Goal: Communication & Community: Answer question/provide support

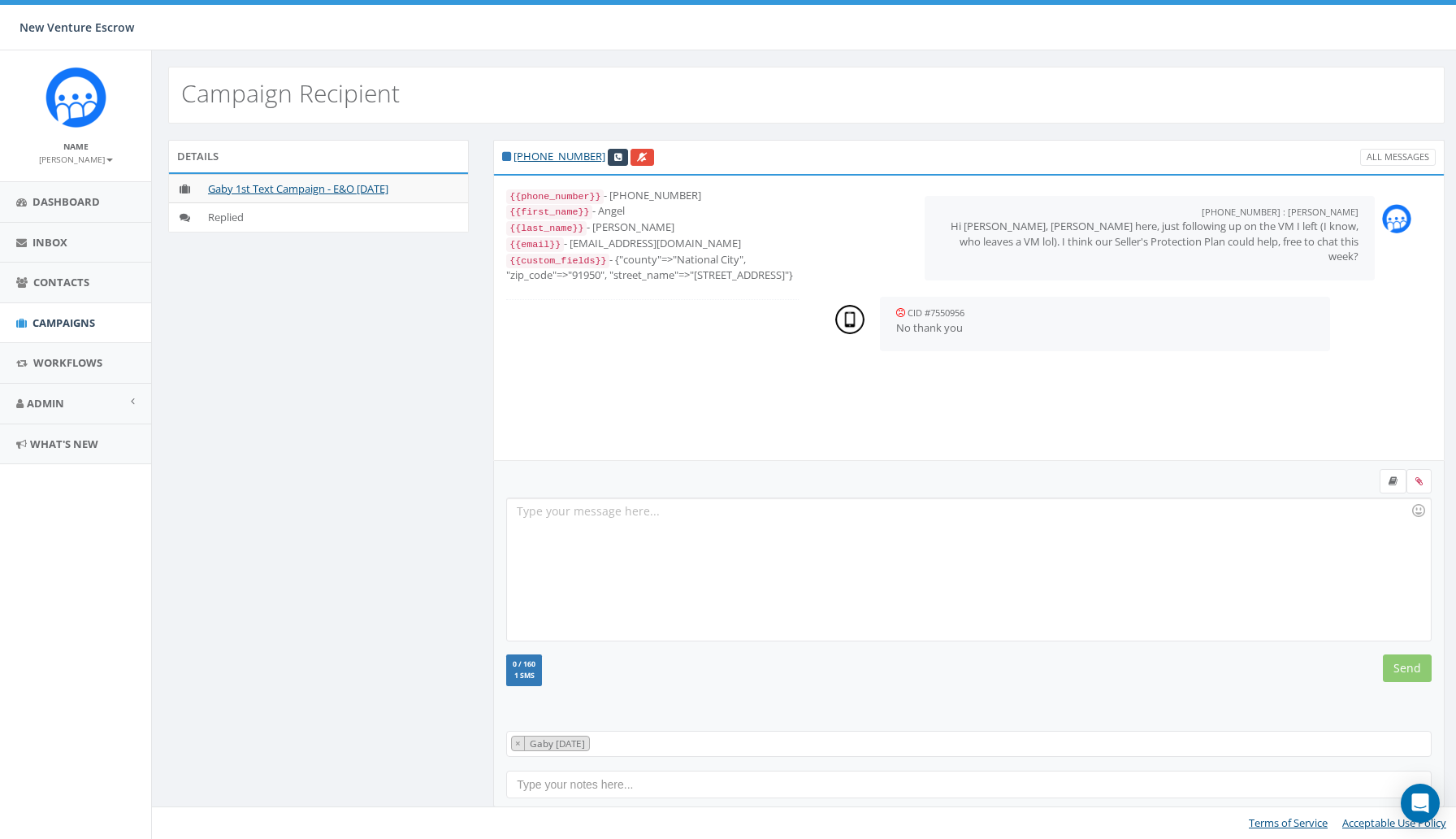
click at [659, 551] on div at bounding box center [969, 570] width 923 height 143
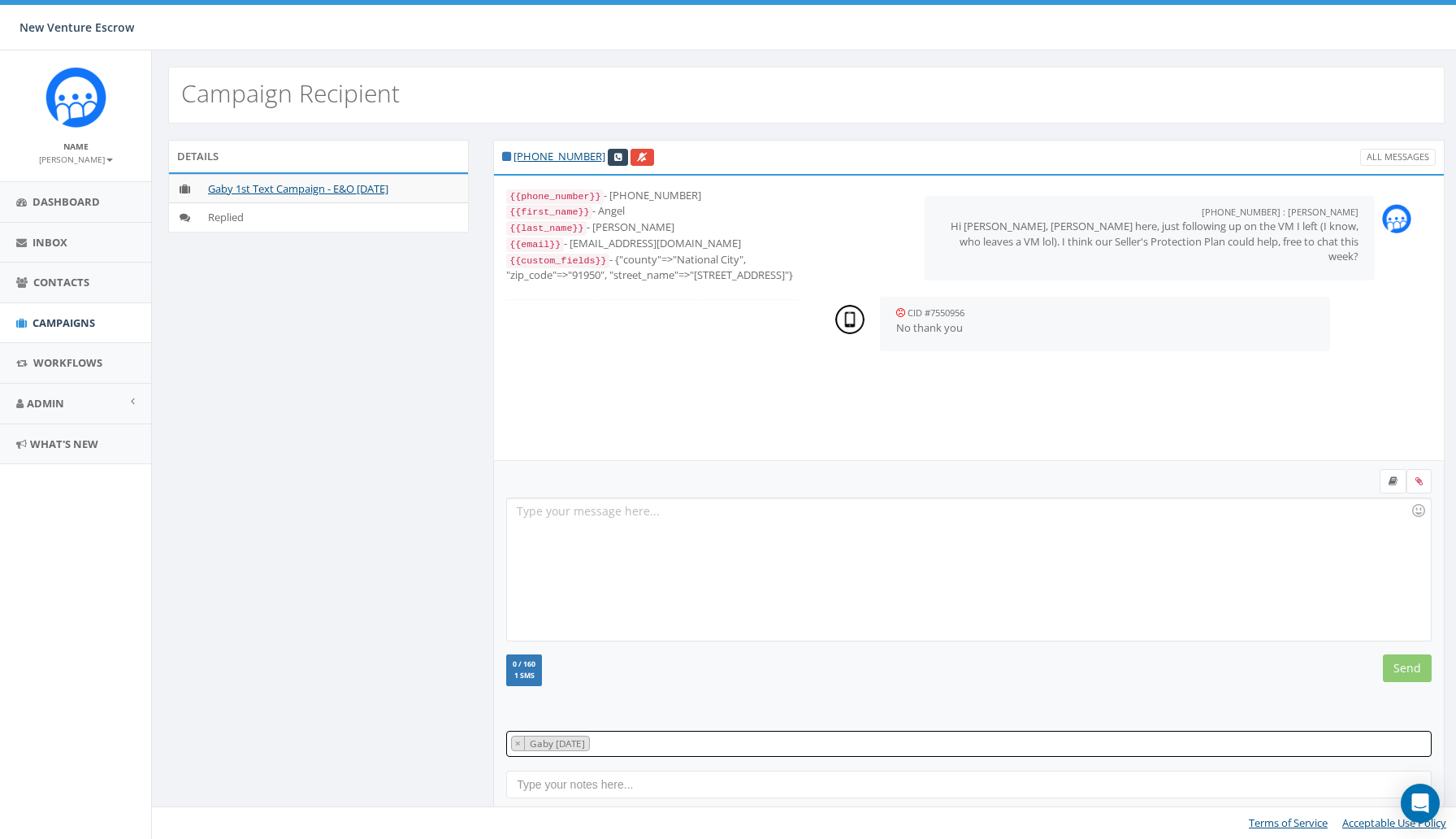
click at [751, 746] on span "× Gaby [DATE]" at bounding box center [969, 744] width 926 height 26
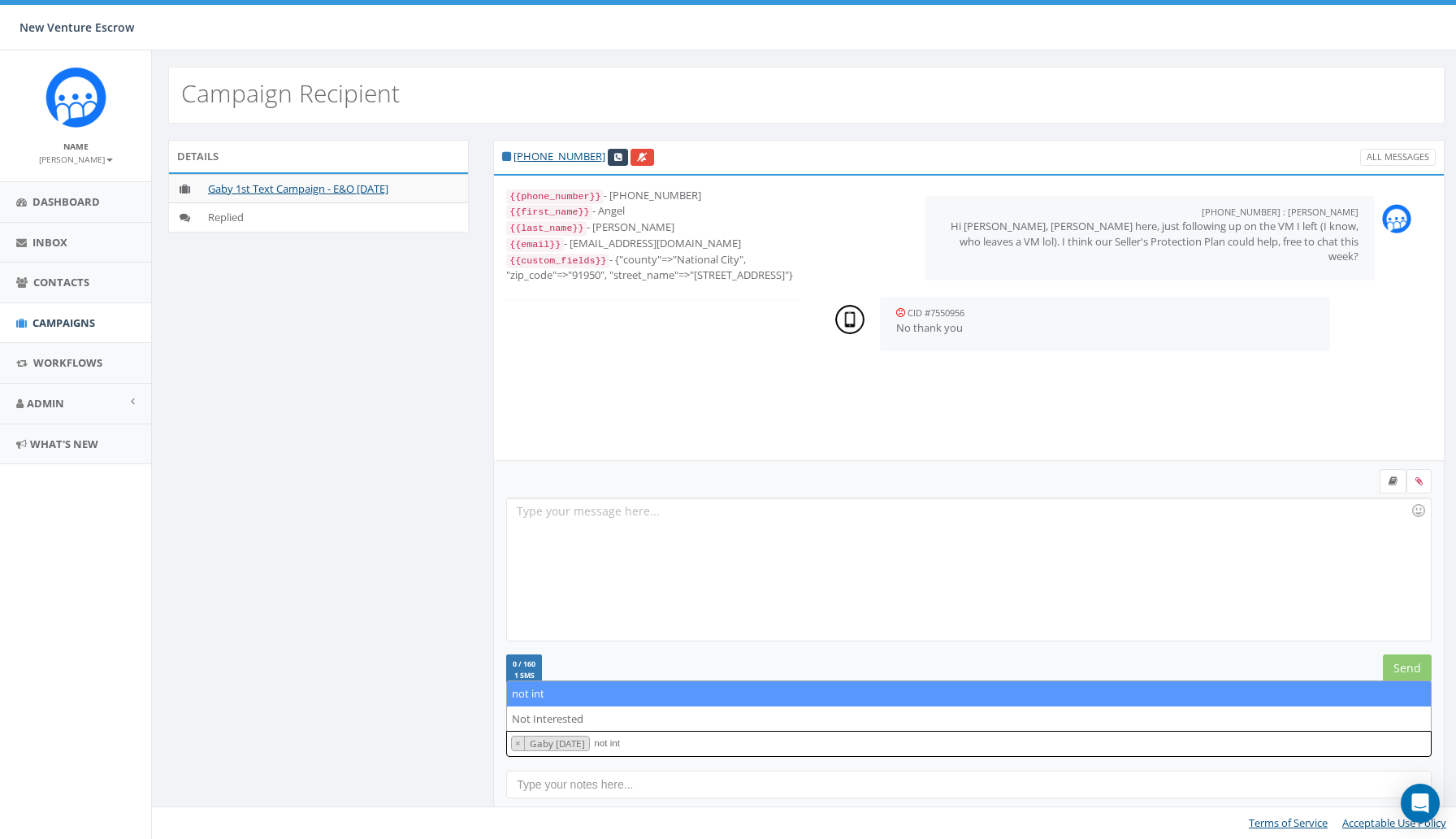
type textarea "not int"
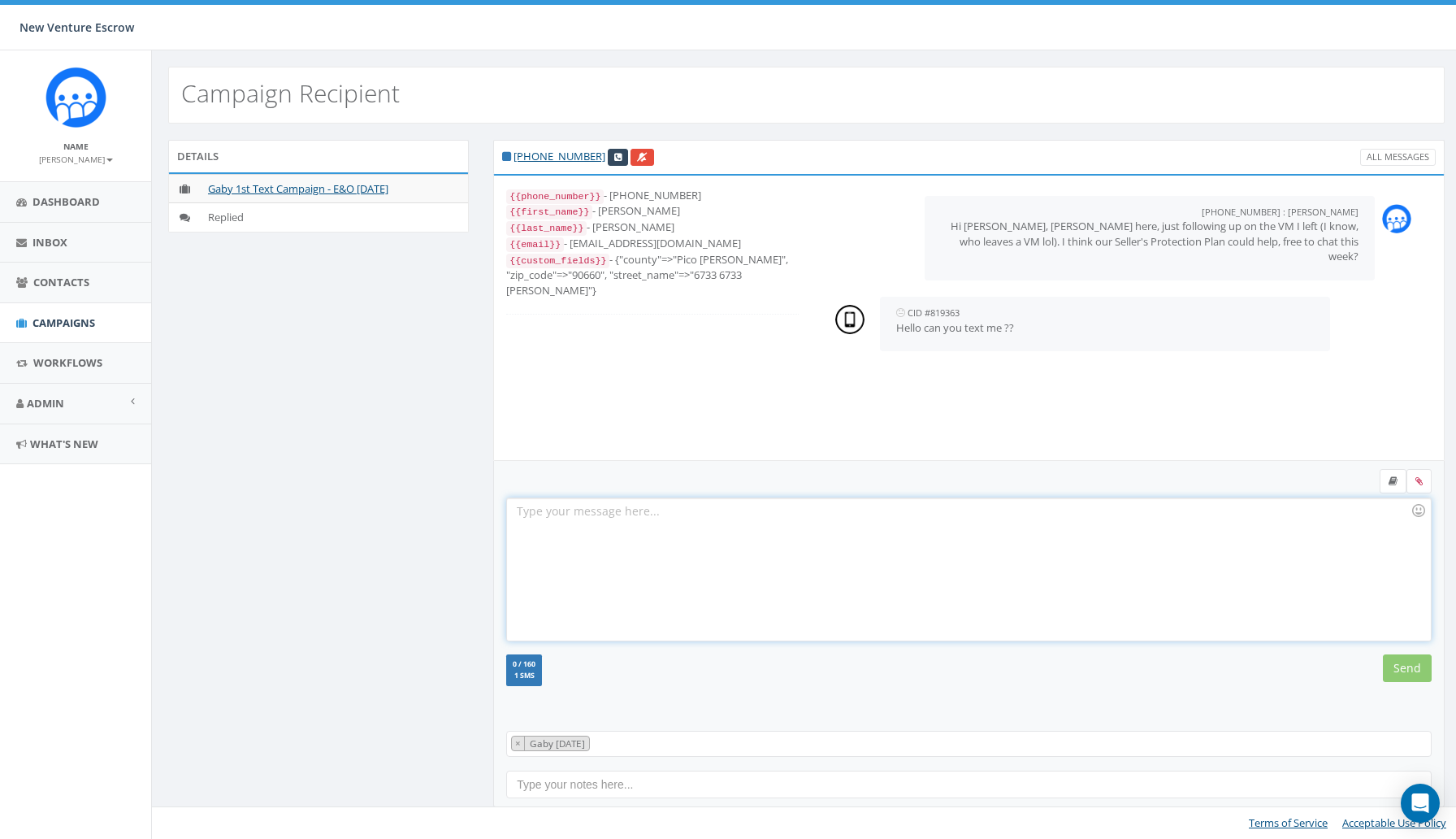
click at [642, 580] on div at bounding box center [969, 570] width 923 height 143
click at [1404, 658] on input "Send" at bounding box center [1407, 667] width 49 height 27
click at [943, 741] on span "× Gaby [DATE]" at bounding box center [969, 744] width 926 height 26
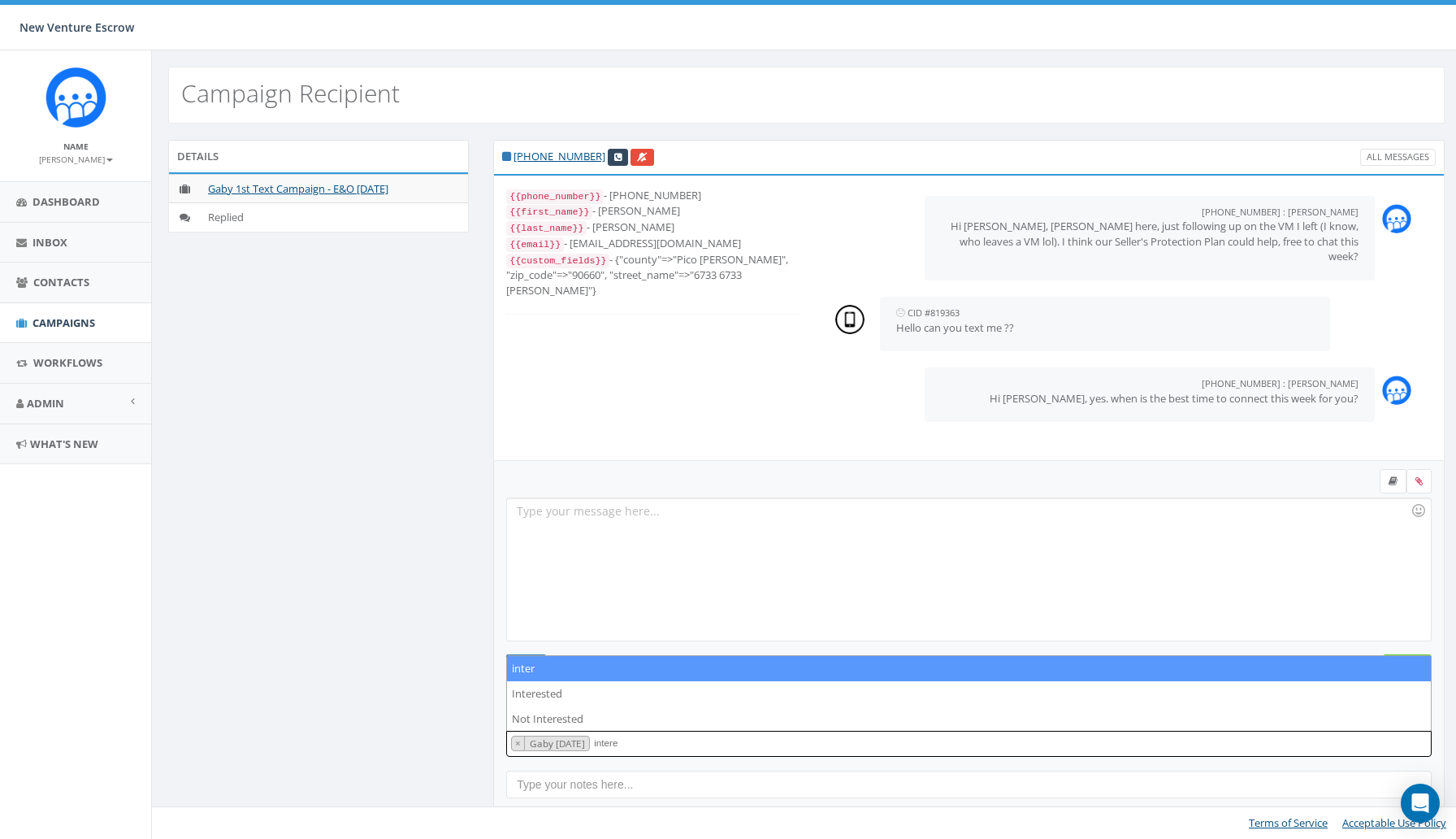
type textarea "intere"
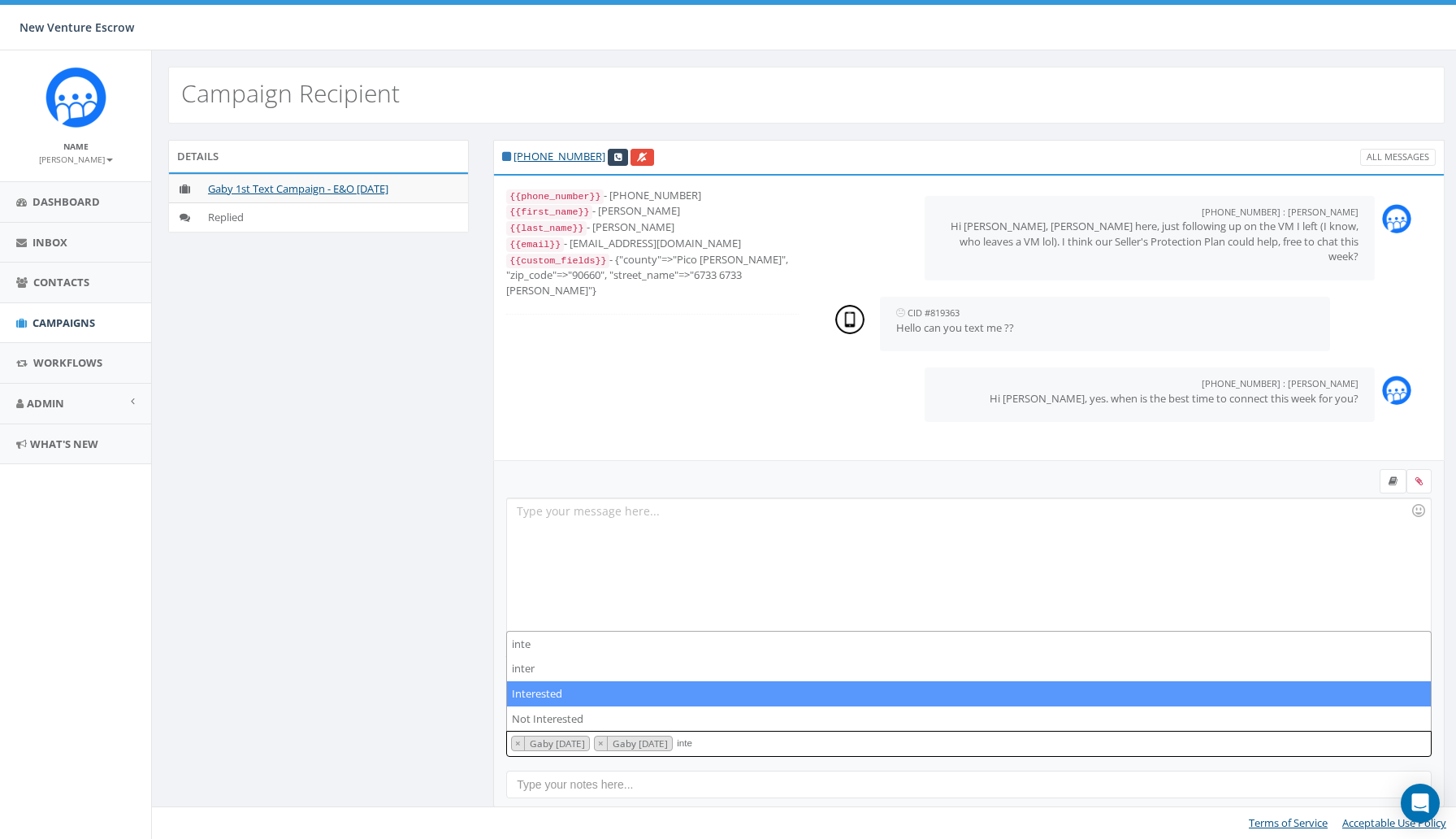
type textarea "inte"
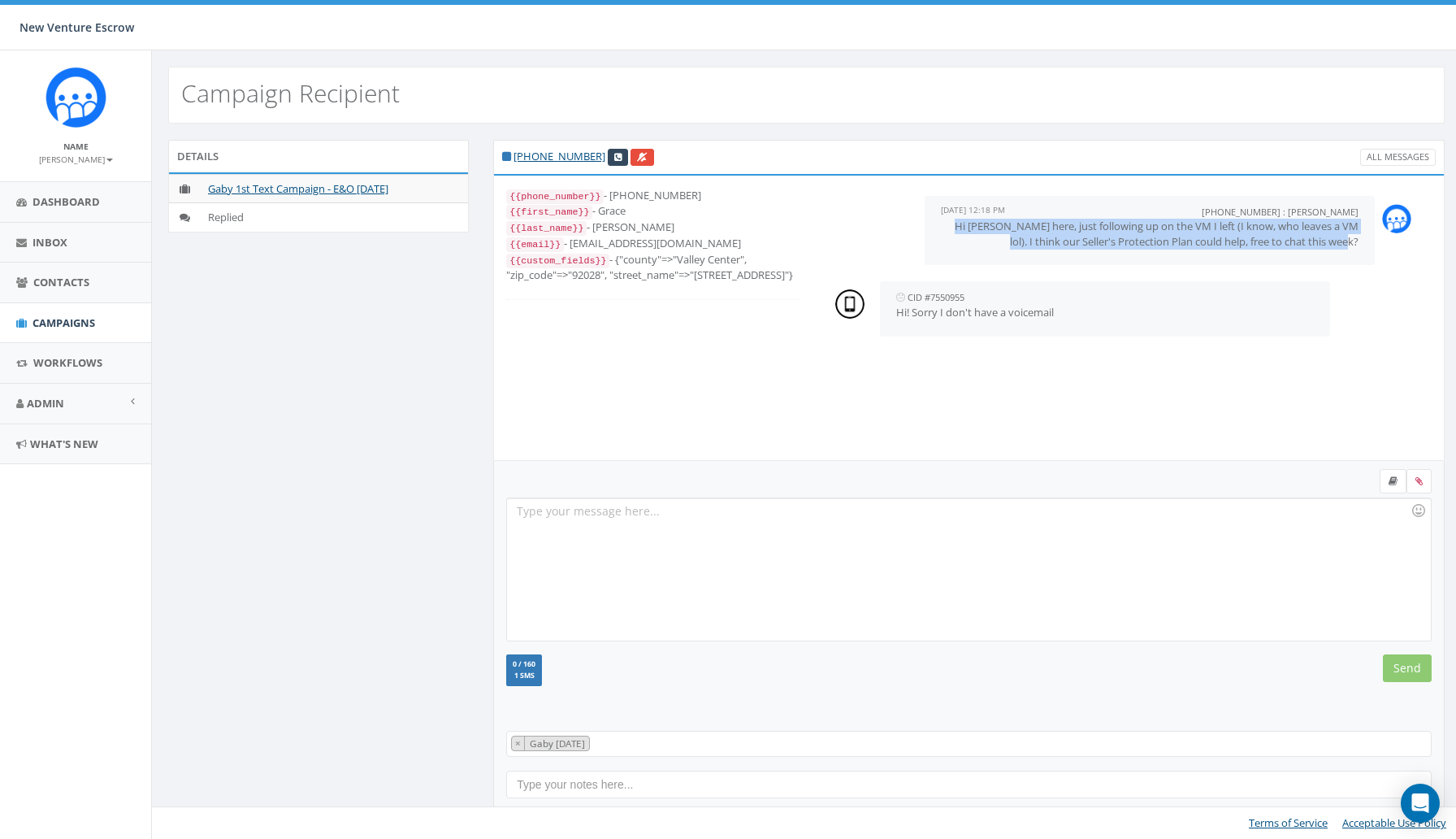
drag, startPoint x: 946, startPoint y: 227, endPoint x: 1365, endPoint y: 245, distance: 419.4
click at [1366, 245] on div "[PHONE_NUMBER] : [PERSON_NAME] [DATE] 12:18 PM Hi [PERSON_NAME] here, just foll…" at bounding box center [1149, 230] width 450 height 70
copy p "Hi [PERSON_NAME] here, just following up on the VM I left (I know, who leaves a…"
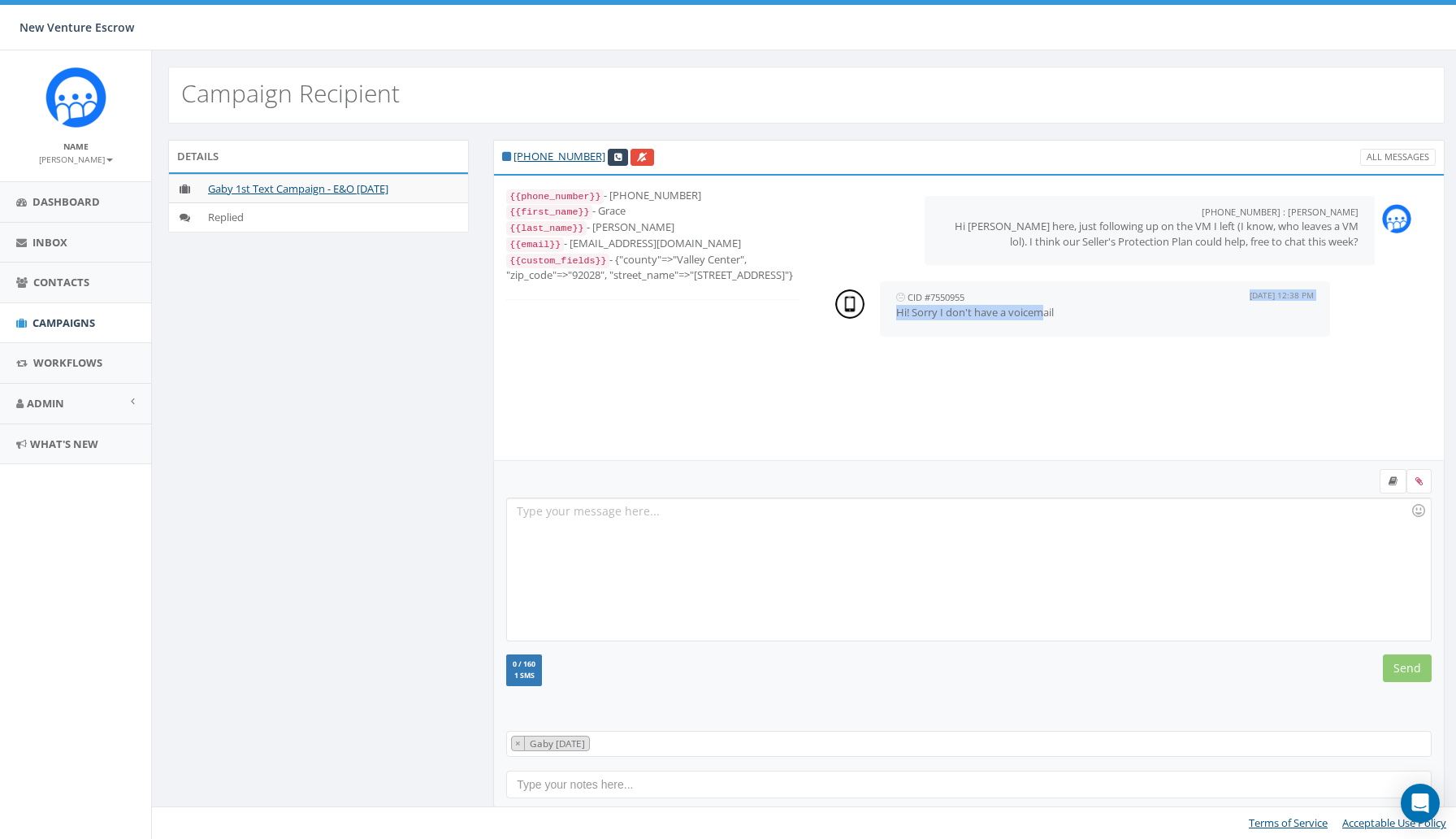
drag, startPoint x: 1080, startPoint y: 303, endPoint x: 1042, endPoint y: 313, distance: 39.3
click at [1042, 313] on div "CID #7550955 [DATE] 12:38 PM Hi! Sorry I don't have a voicemail" at bounding box center [1105, 308] width 450 height 55
click at [1042, 313] on p "Hi! Sorry I don't have a voicemail" at bounding box center [1105, 313] width 418 height 16
drag, startPoint x: 1059, startPoint y: 313, endPoint x: 892, endPoint y: 315, distance: 167.0
click at [892, 315] on div "CID #7550955 [DATE] 12:38 PM Hi! Sorry I don't have a voicemail" at bounding box center [1105, 308] width 450 height 55
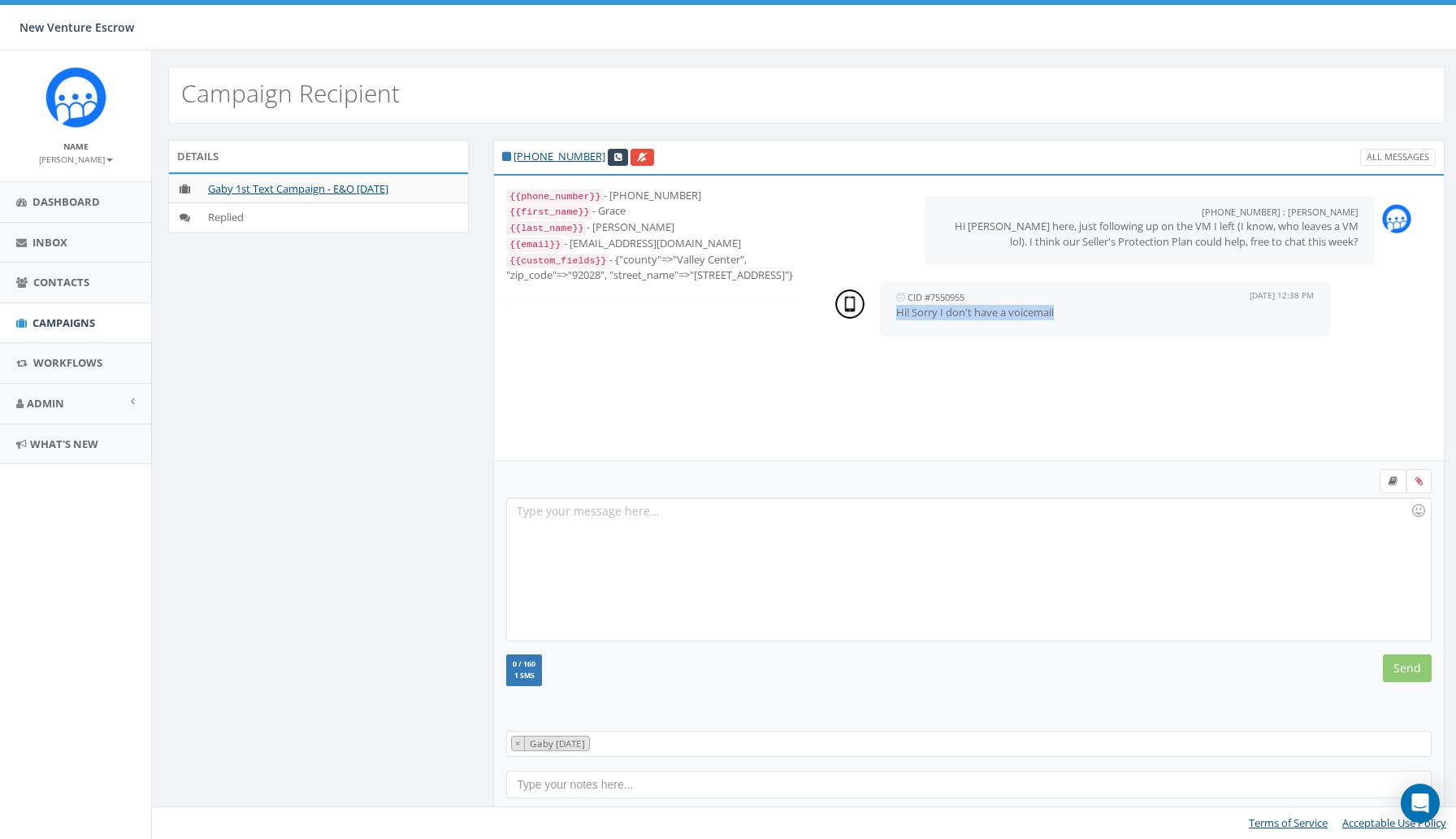
copy p "Hi! Sorry I don't have a voicemail"
click at [825, 549] on div at bounding box center [969, 570] width 923 height 143
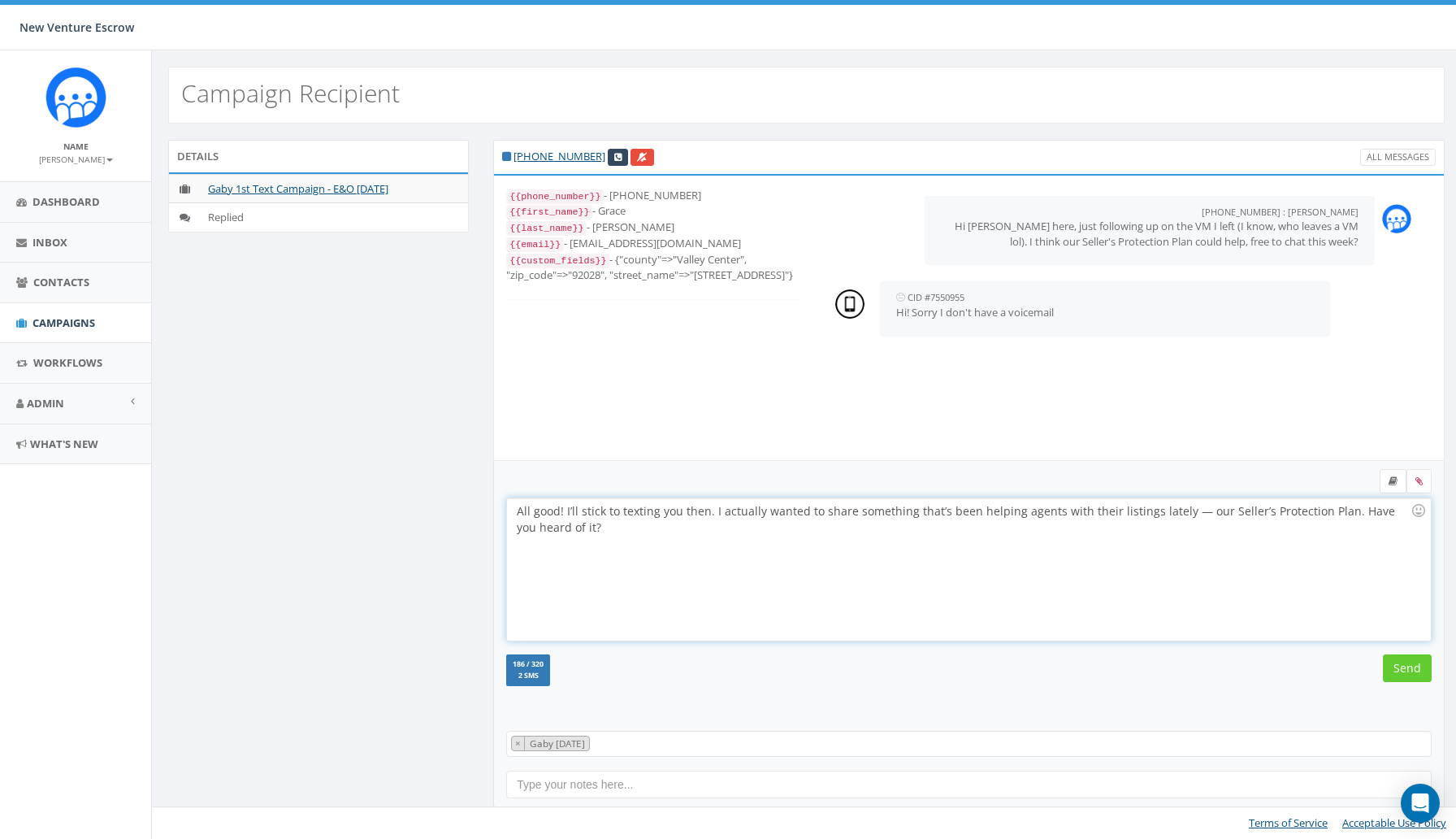
click at [1190, 512] on div "All good! I’ll stick to texting you then. I actually wanted to share something …" at bounding box center [969, 570] width 923 height 143
click at [1397, 666] on input "Send" at bounding box center [1407, 667] width 49 height 27
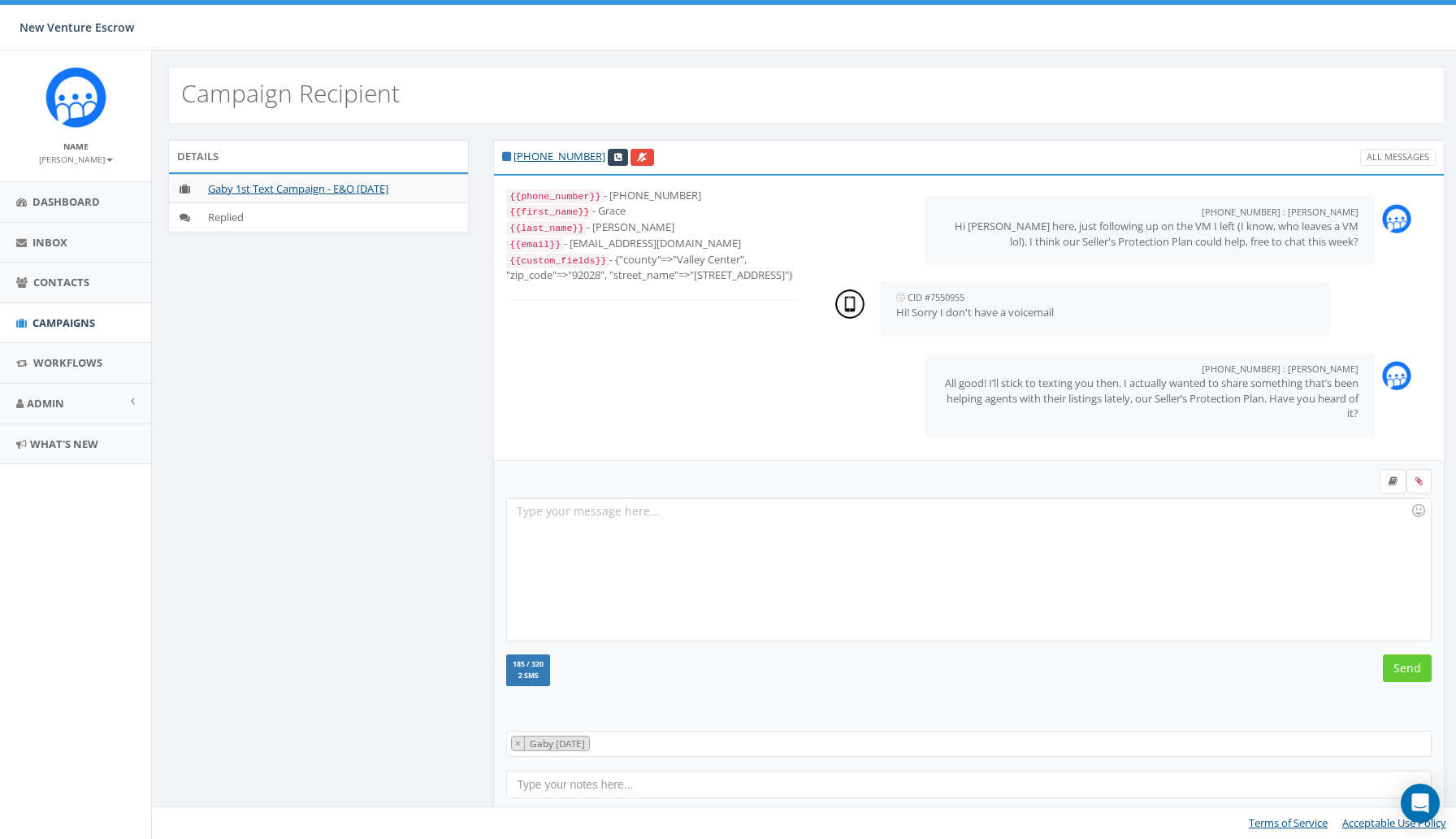
click at [900, 739] on span "× Gaby [DATE]" at bounding box center [969, 744] width 926 height 26
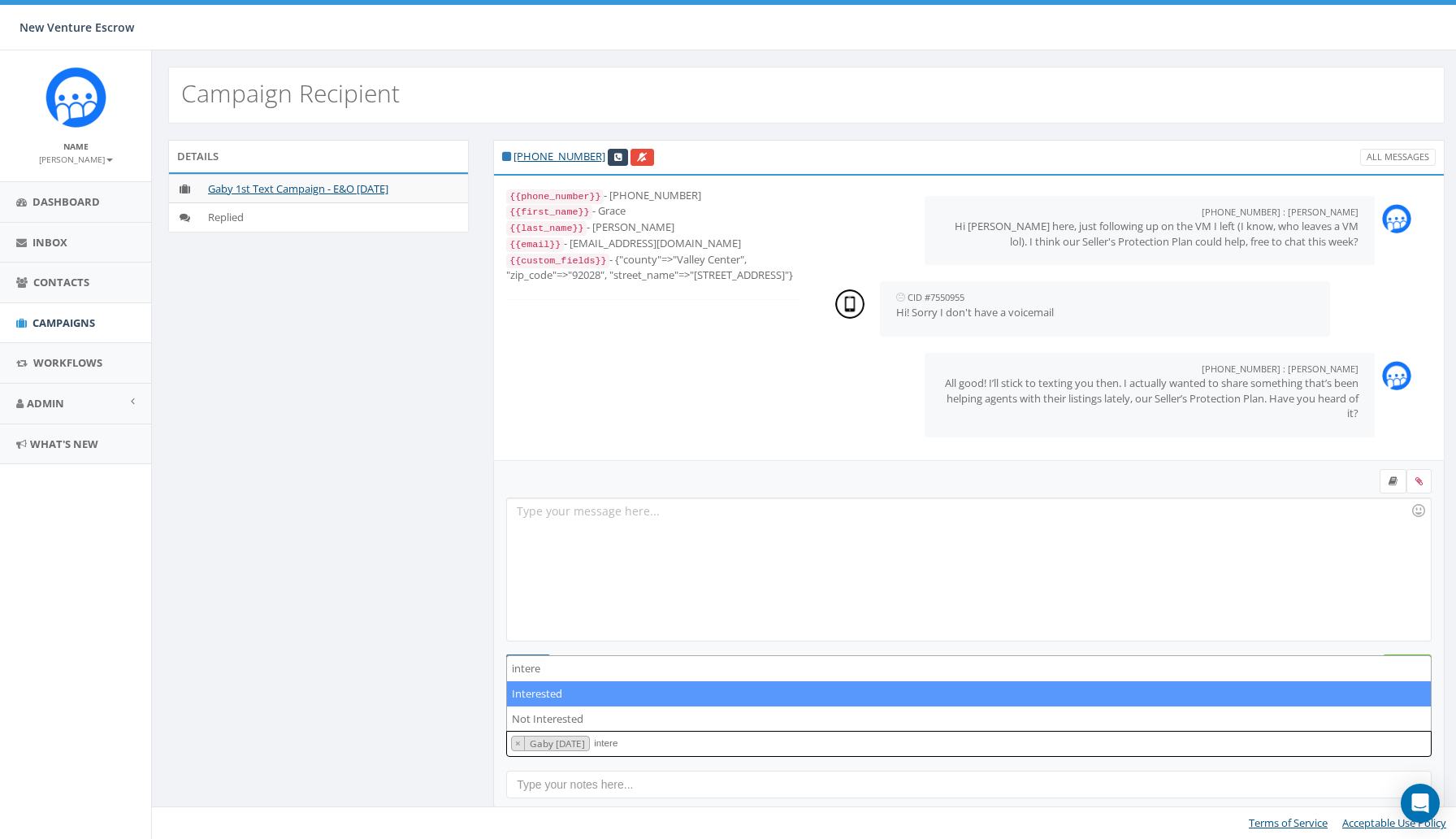
type textarea "intere"
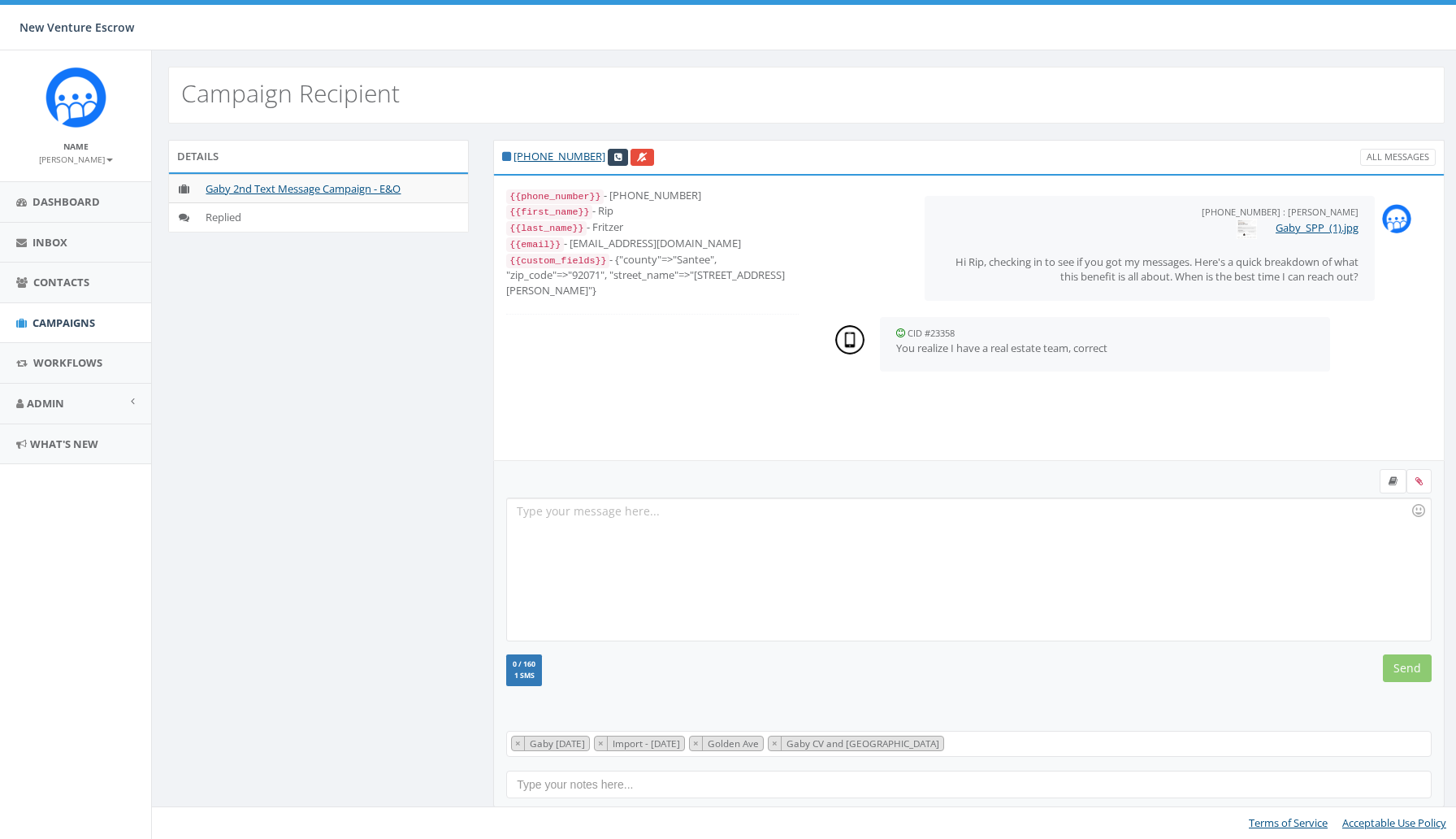
scroll to position [49, 0]
drag, startPoint x: 1127, startPoint y: 348, endPoint x: 874, endPoint y: 350, distance: 253.0
click at [873, 350] on div "CID #23358 September 30, 2025 10:29 AM You realize I have a real estate team, c…" at bounding box center [1127, 344] width 617 height 70
copy p "You realize I have a real estate team, correct"
click at [665, 524] on div at bounding box center [969, 570] width 923 height 143
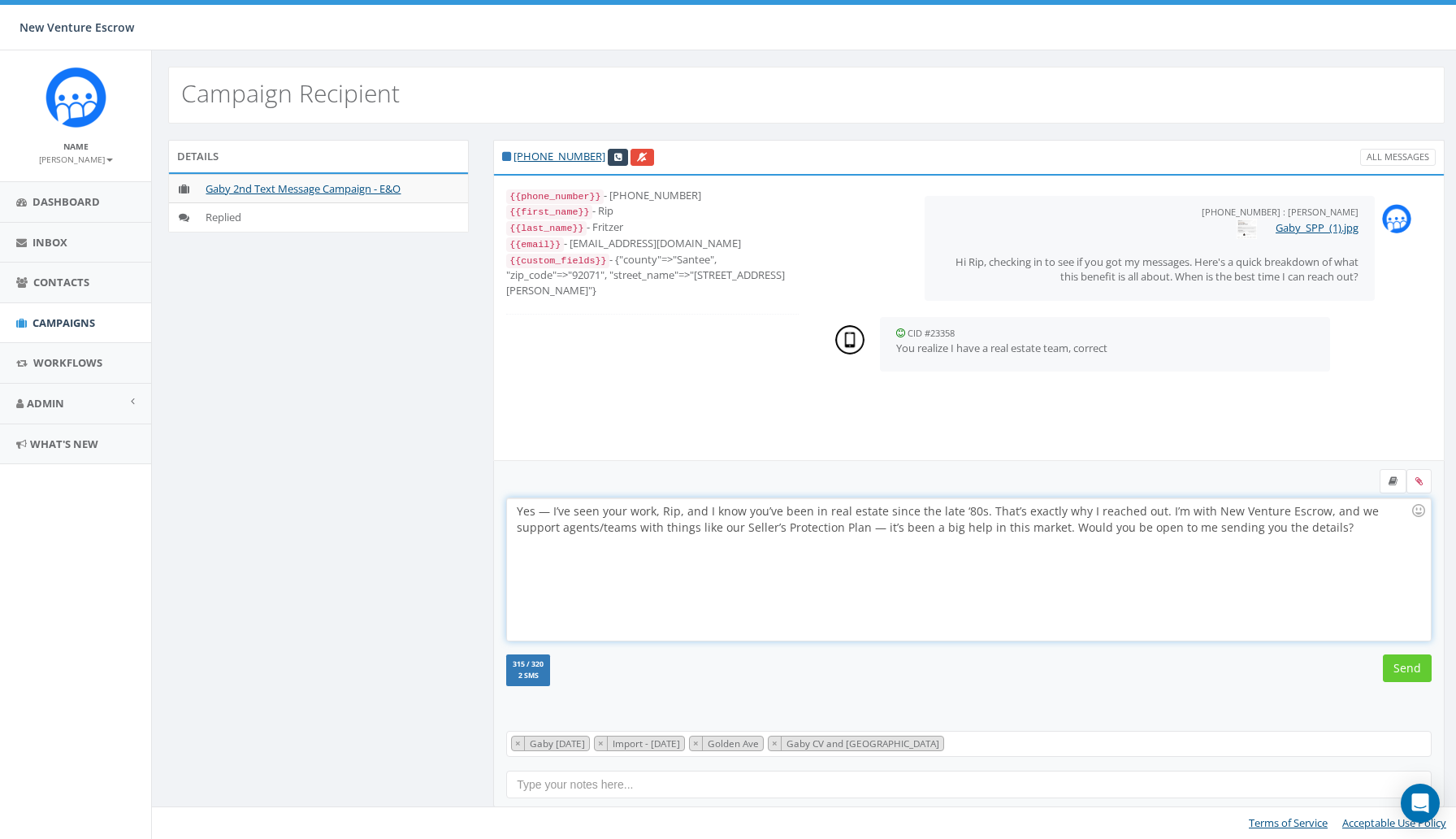
click at [551, 513] on div "Yes — I’ve seen your work, Rip, and I know you’ve been in real estate since the…" at bounding box center [969, 570] width 923 height 143
drag, startPoint x: 966, startPoint y: 512, endPoint x: 903, endPoint y: 512, distance: 63.0
click at [903, 512] on div "Yes . I’ve seen your work, Rip, and I know you’ve been in real estate since the…" at bounding box center [969, 570] width 923 height 143
click at [833, 530] on div "Yes . I’ve seen your work, Rip, and I know you’ve been in real estate since 88.…" at bounding box center [969, 570] width 923 height 143
click at [1395, 669] on input "Send" at bounding box center [1407, 667] width 49 height 27
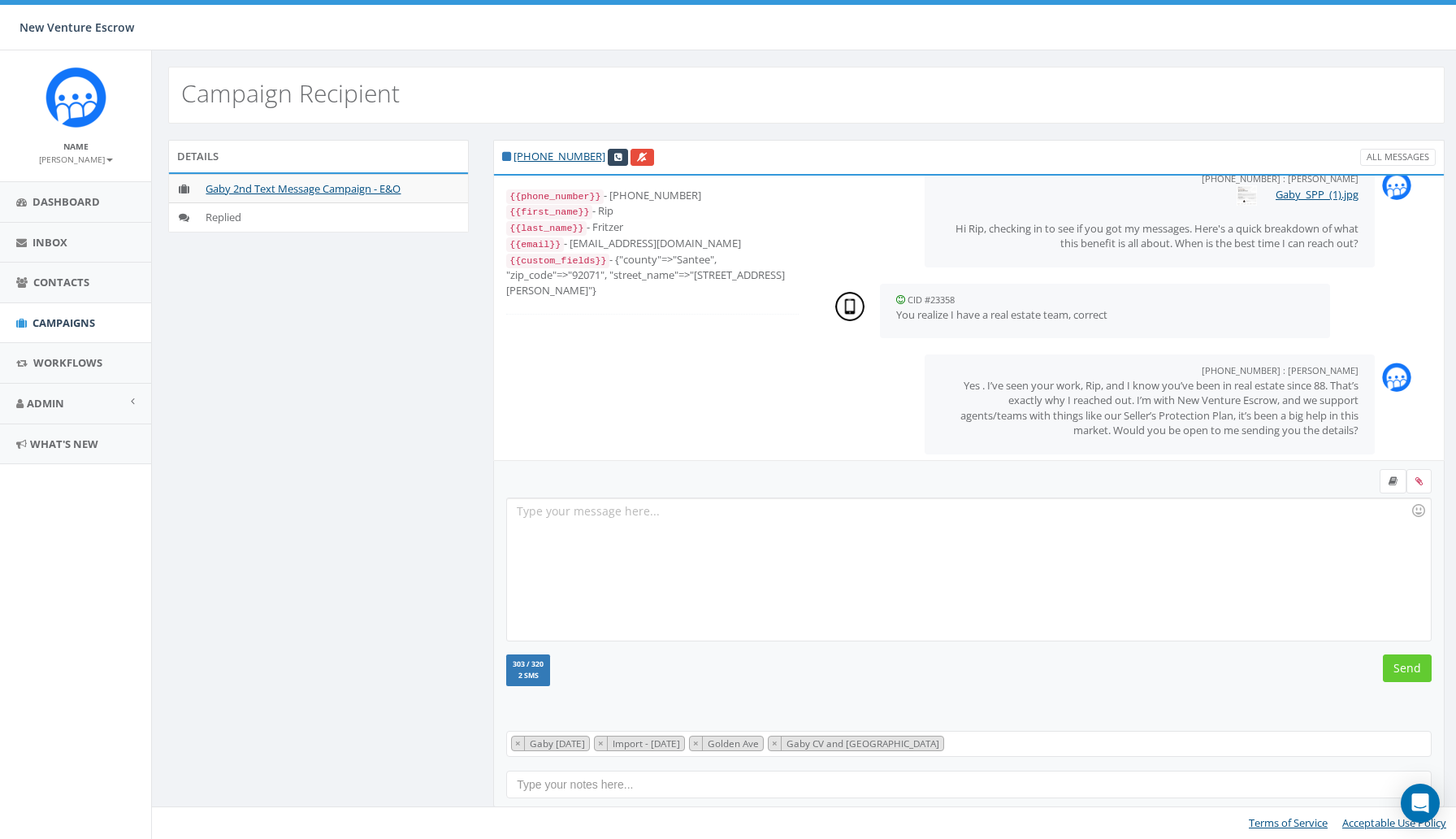
scroll to position [48, 0]
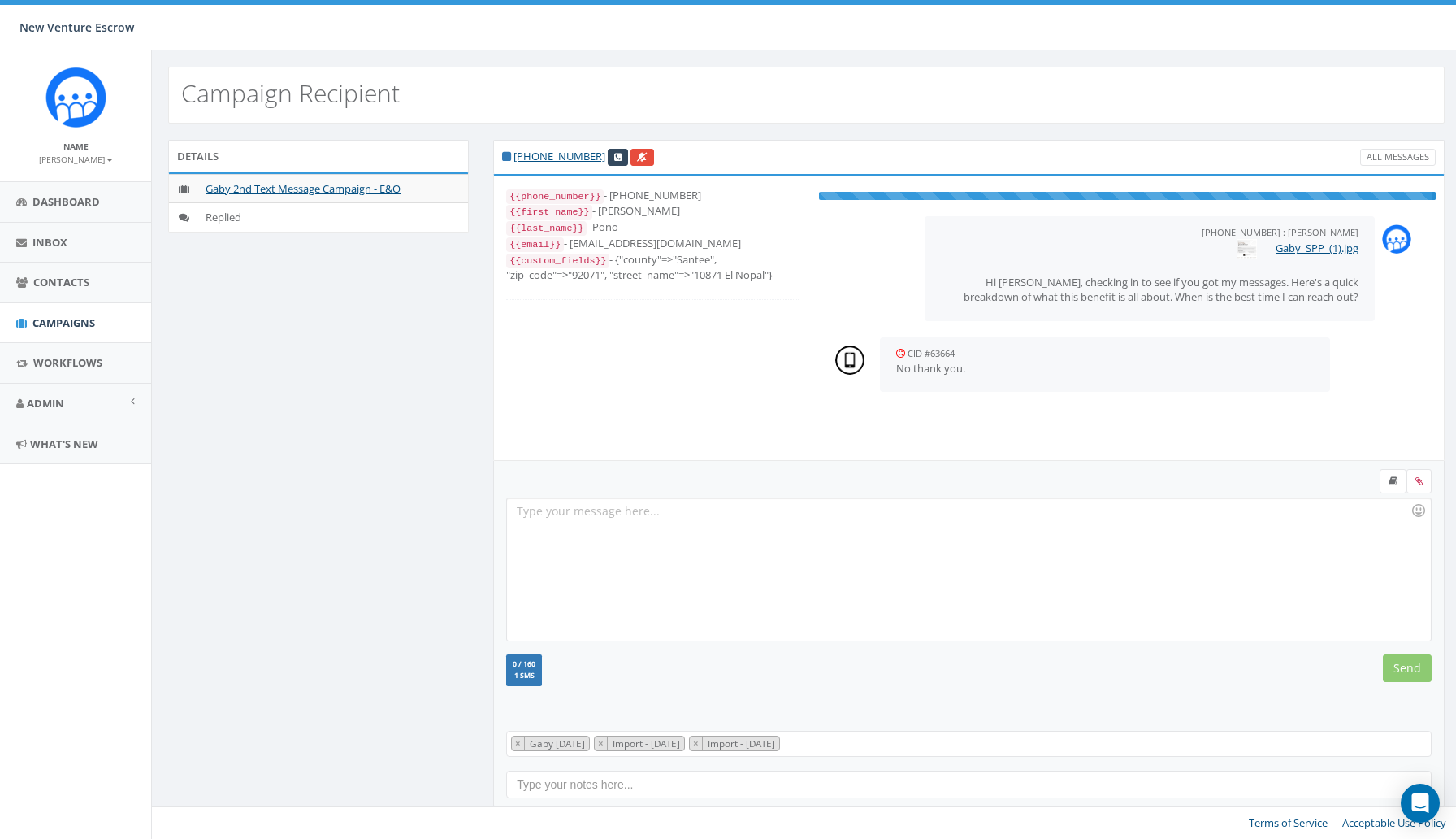
scroll to position [32, 0]
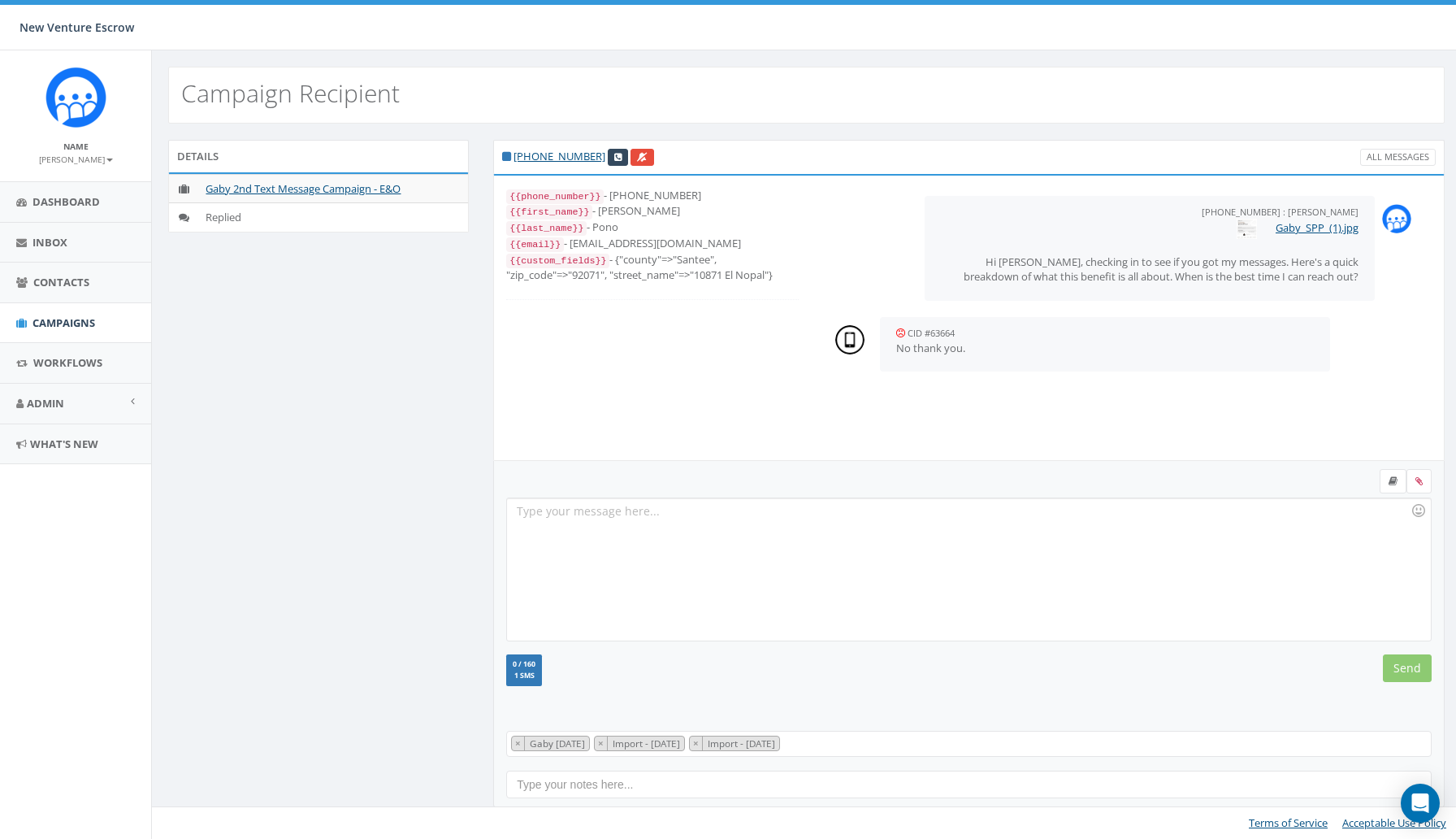
click at [626, 541] on div at bounding box center [969, 570] width 923 height 143
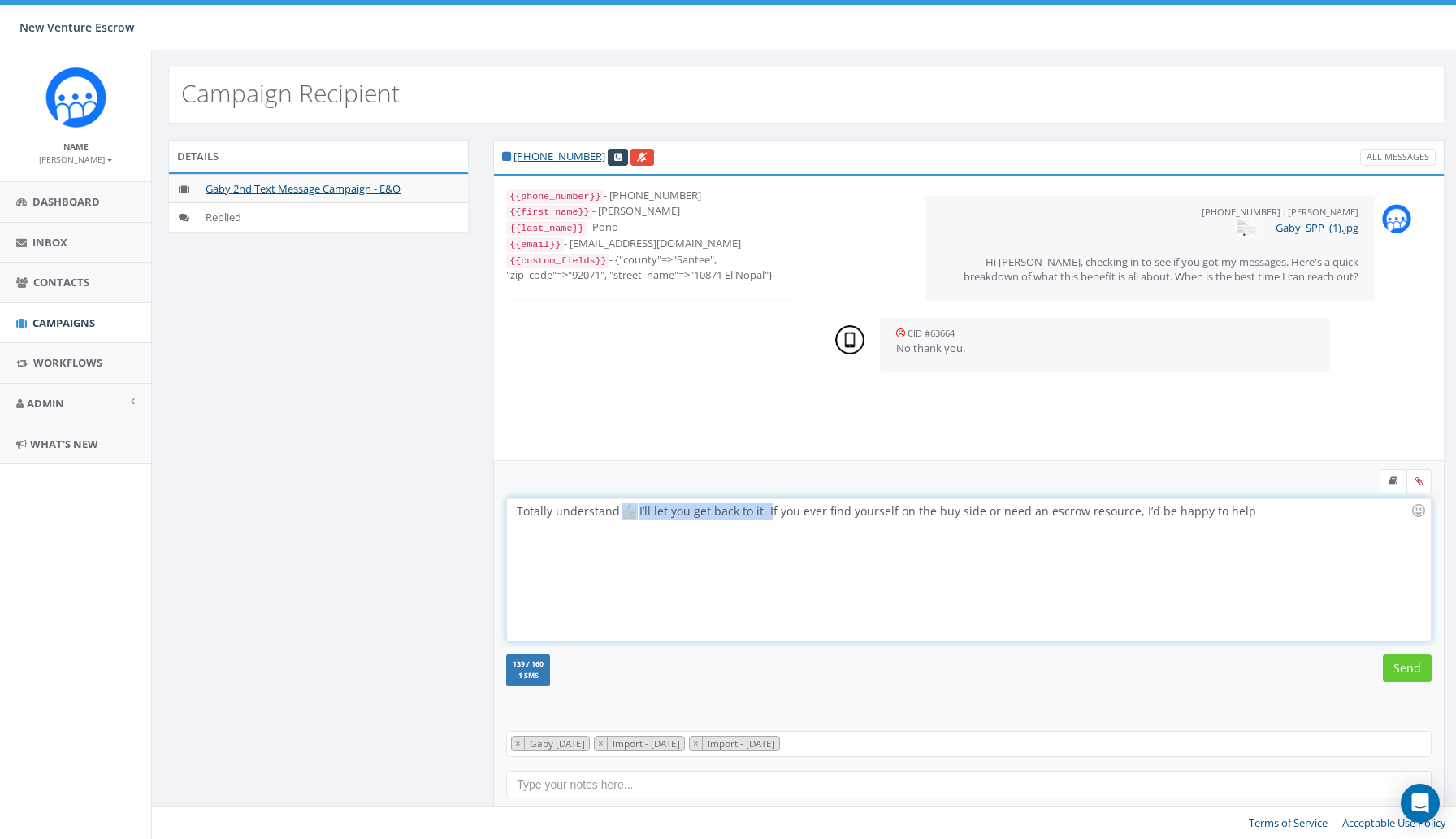
drag, startPoint x: 768, startPoint y: 516, endPoint x: 616, endPoint y: 514, distance: 152.0
click at [616, 513] on div "Totally understand I’ll let you get back to it. If you ever find yourself on th…" at bounding box center [969, 570] width 923 height 143
click at [834, 514] on div "Totally understand - If you ever find yourself on the buy side or need an escro…" at bounding box center [969, 570] width 923 height 143
click at [1226, 520] on div "Totally understand - If you ever find yourself on the buy side of New Venture E…" at bounding box center [969, 570] width 923 height 143
click at [1429, 670] on input "Send" at bounding box center [1407, 667] width 49 height 27
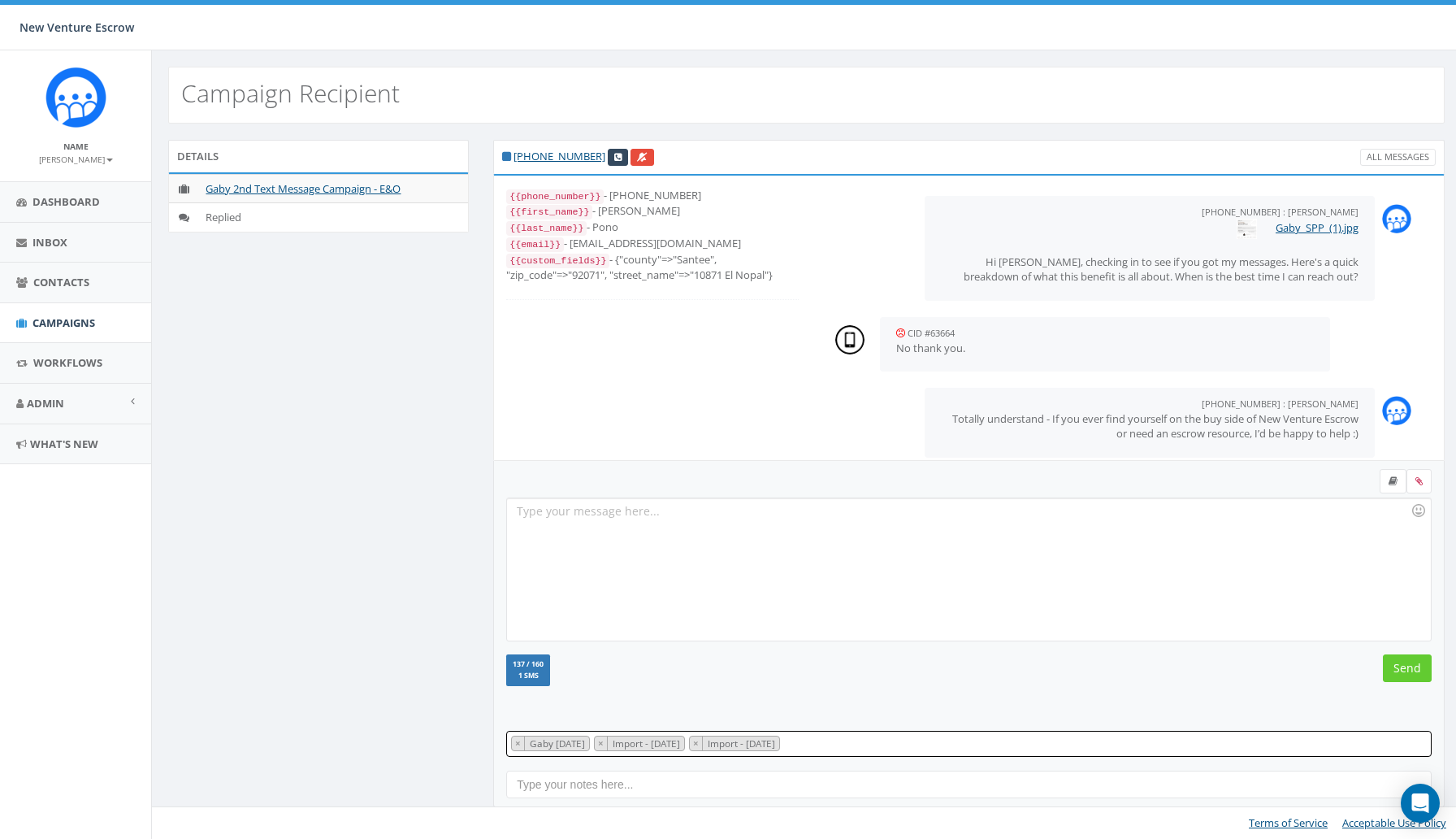
click at [904, 746] on span "× Gaby Sept 26 2025 × Import - 04/30/2025 × Import - 04/17/2025" at bounding box center [969, 744] width 926 height 26
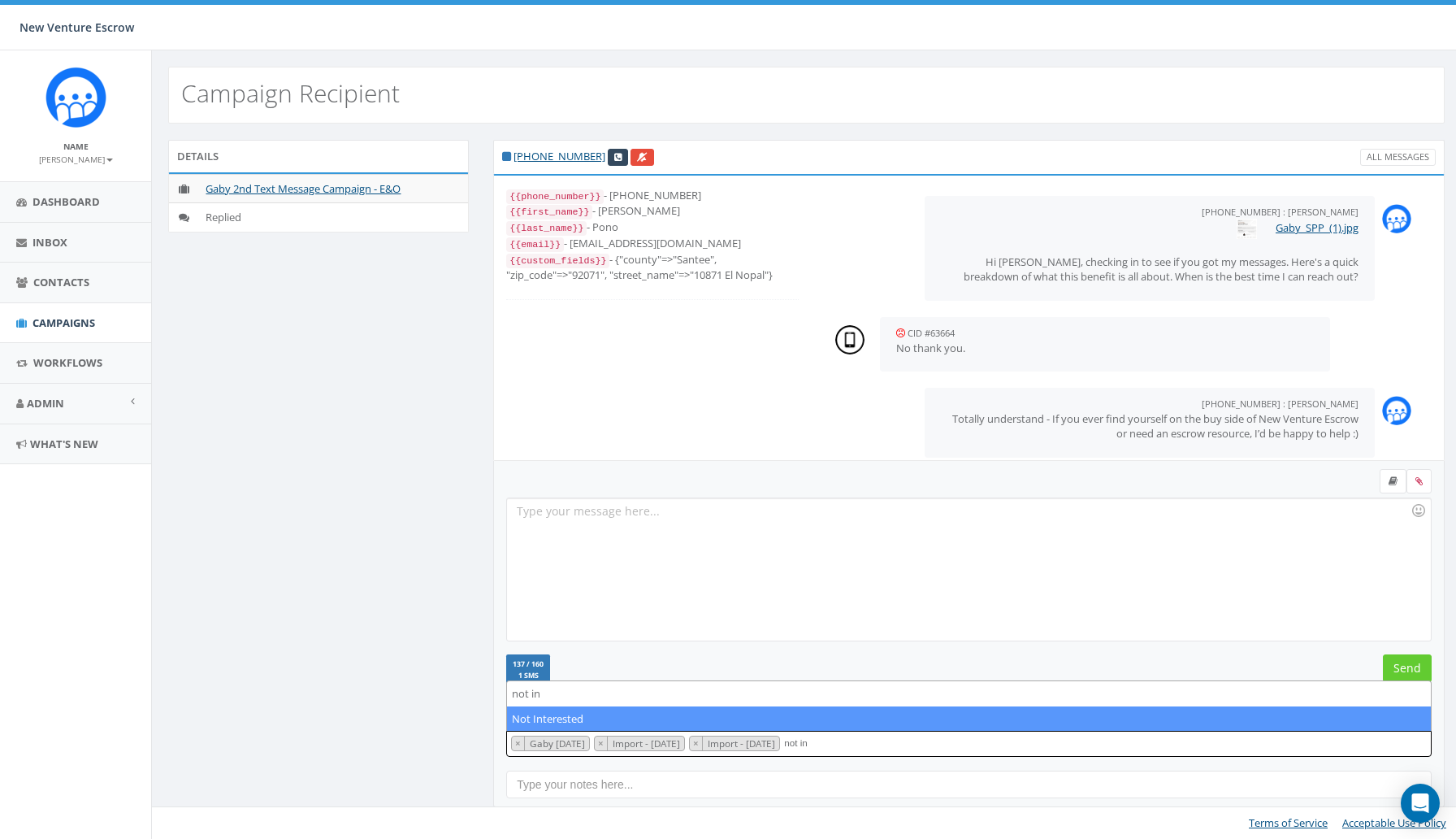
type textarea "not in"
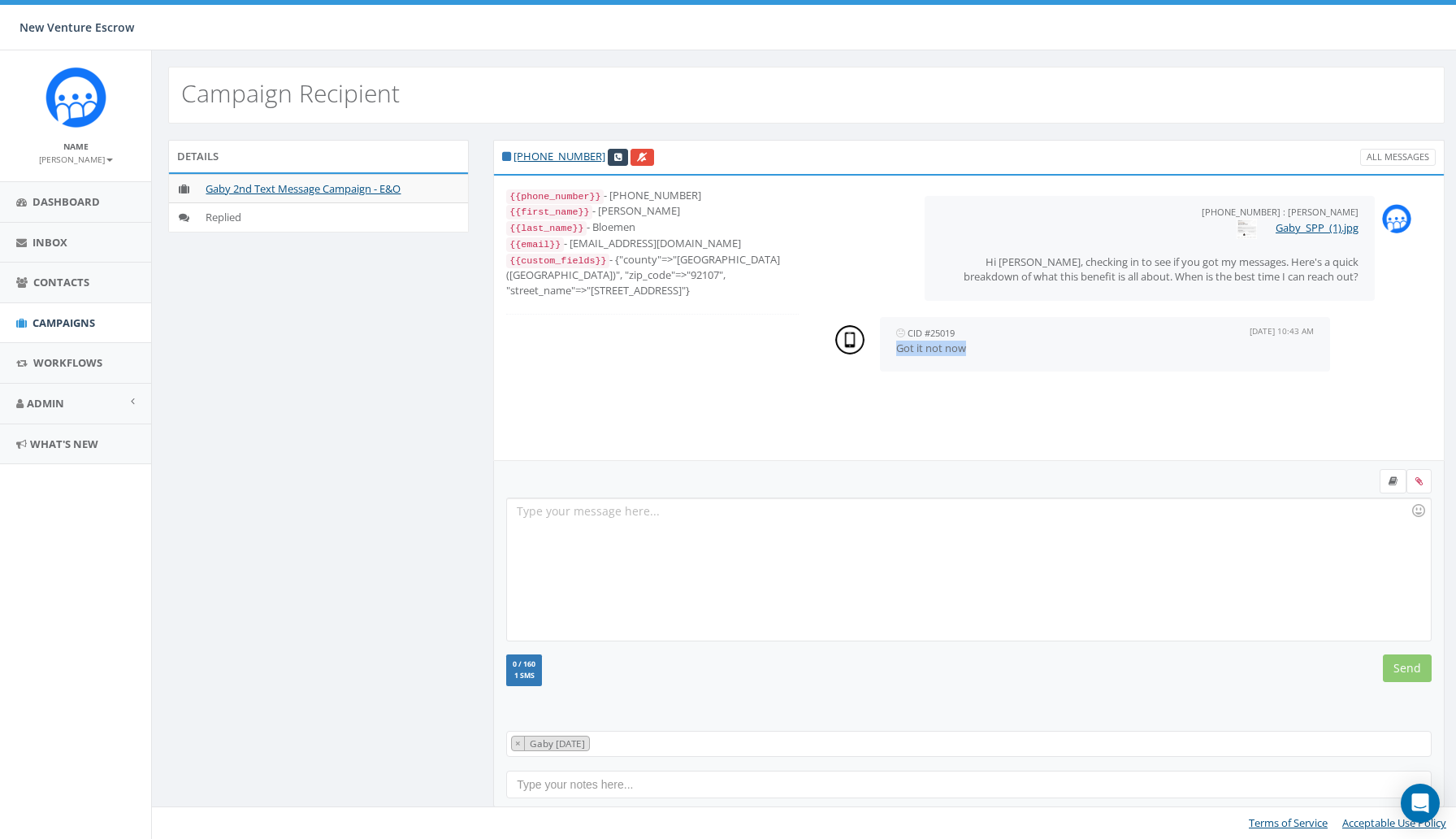
drag, startPoint x: 970, startPoint y: 341, endPoint x: 884, endPoint y: 342, distance: 86.0
click at [884, 342] on div "CID #25019 [DATE] 10:43 AM Got it not now" at bounding box center [1105, 344] width 450 height 55
copy p "Got it not now"
click at [776, 521] on div at bounding box center [969, 570] width 923 height 143
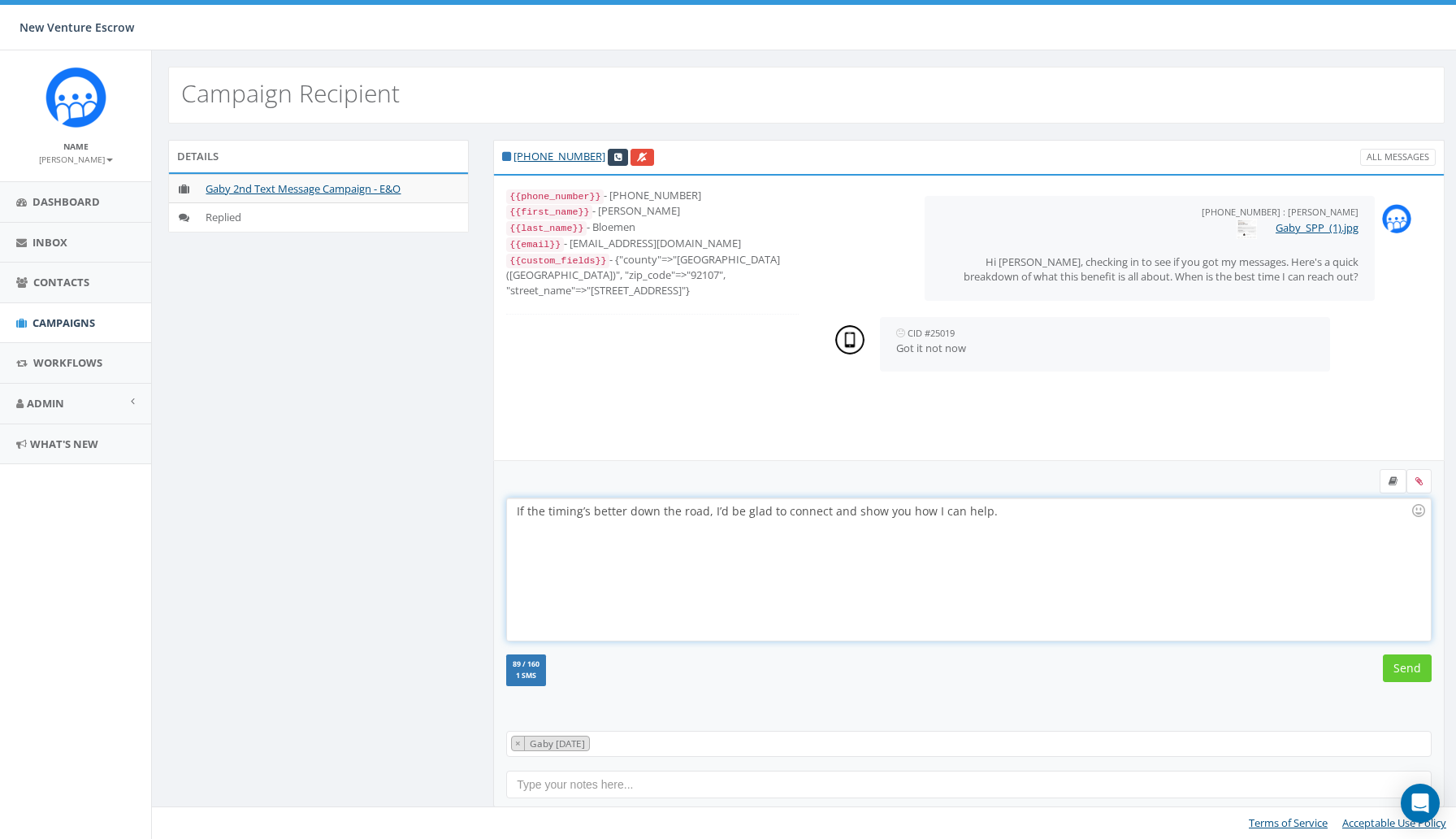
click at [515, 518] on div "If the timing’s better down the road, I’d be glad to connect and show you how I…" at bounding box center [969, 570] width 923 height 143
click at [1079, 530] on div "Understood - If the timing’s better down the road, I’d be glad to connect and s…" at bounding box center [969, 570] width 923 height 143
click at [1396, 677] on input "Send" at bounding box center [1407, 667] width 49 height 27
click at [767, 745] on span "× Gaby Sept 29 2025" at bounding box center [969, 744] width 926 height 26
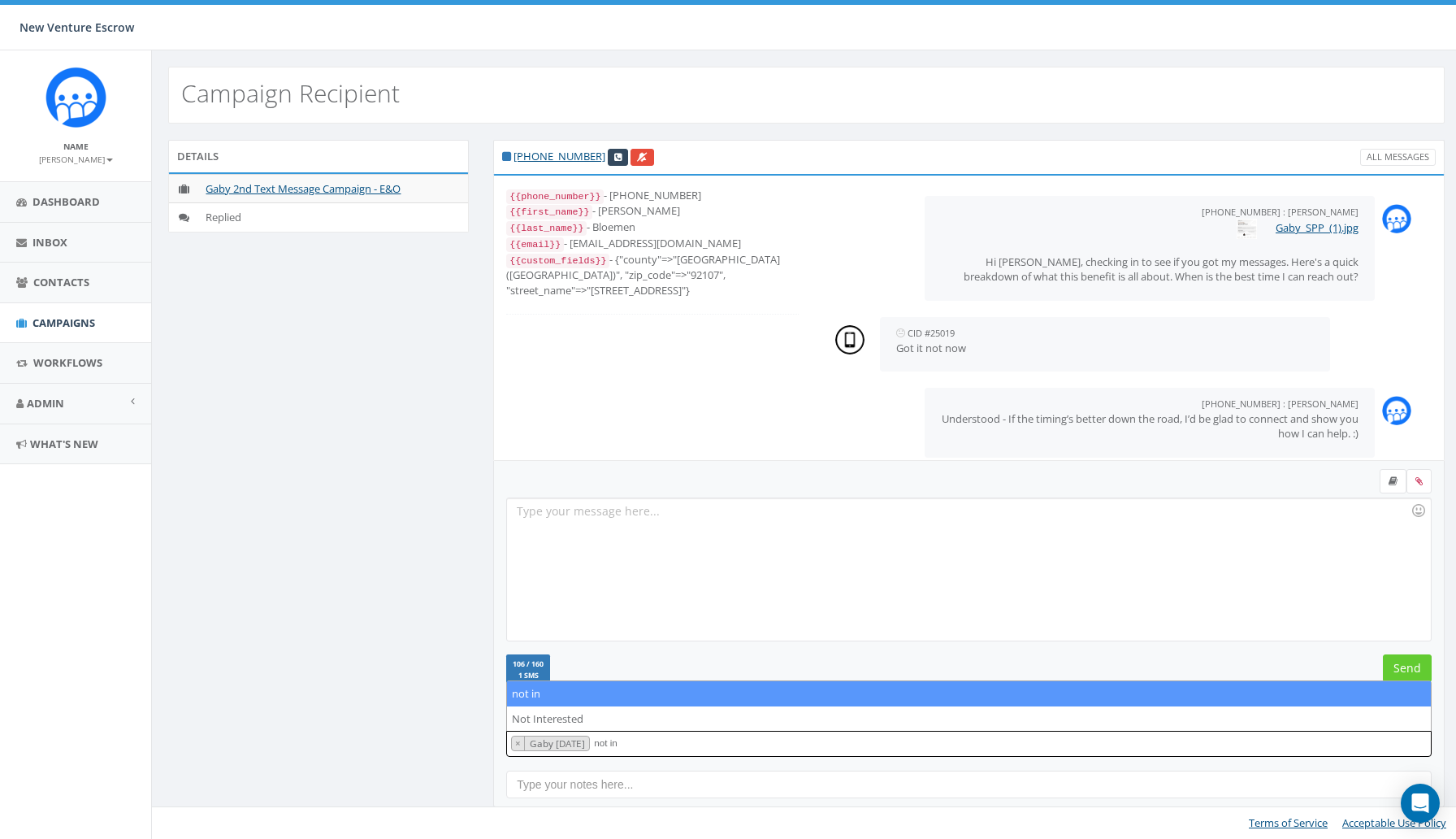
type textarea "not in"
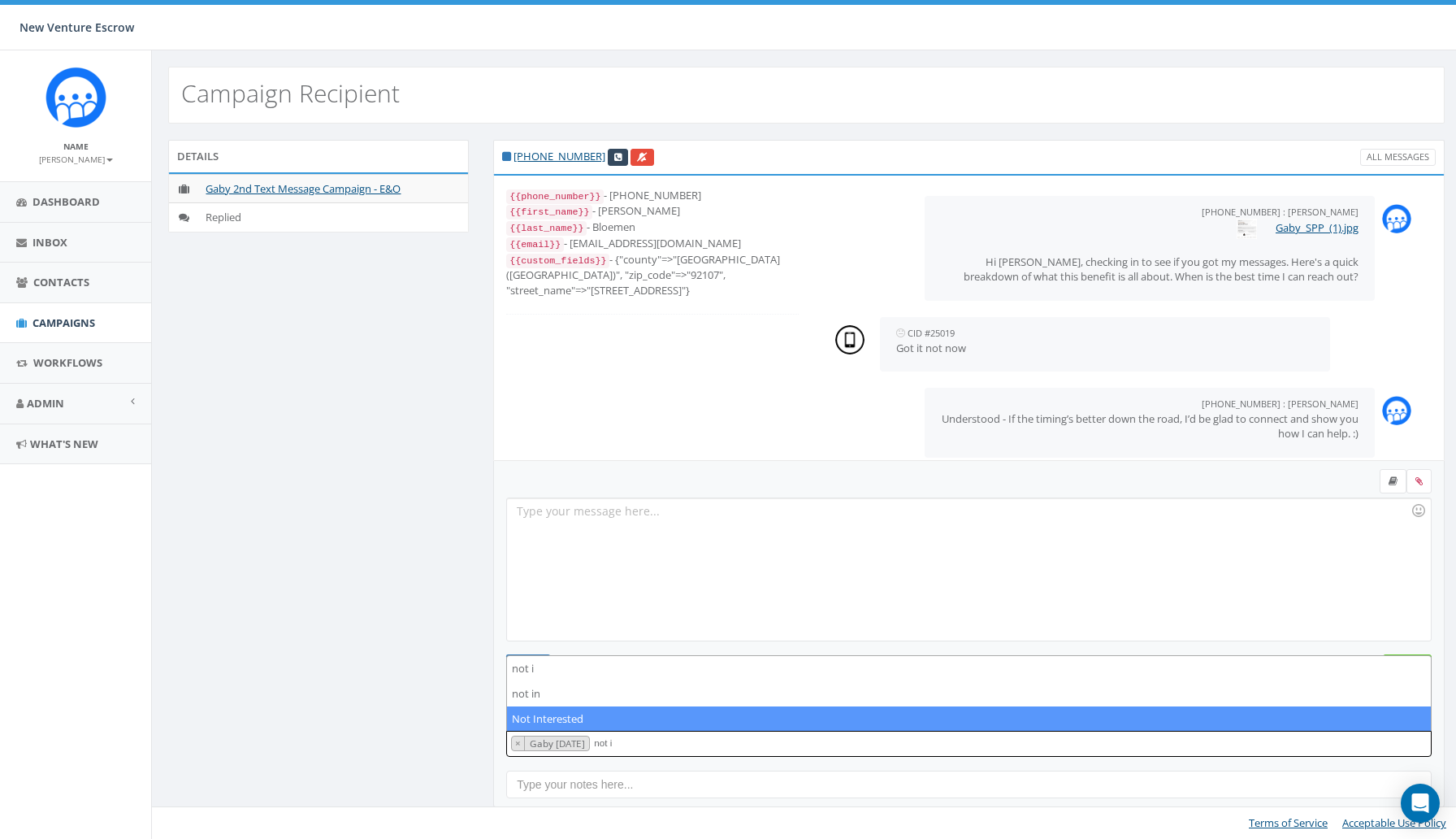
type textarea "not i"
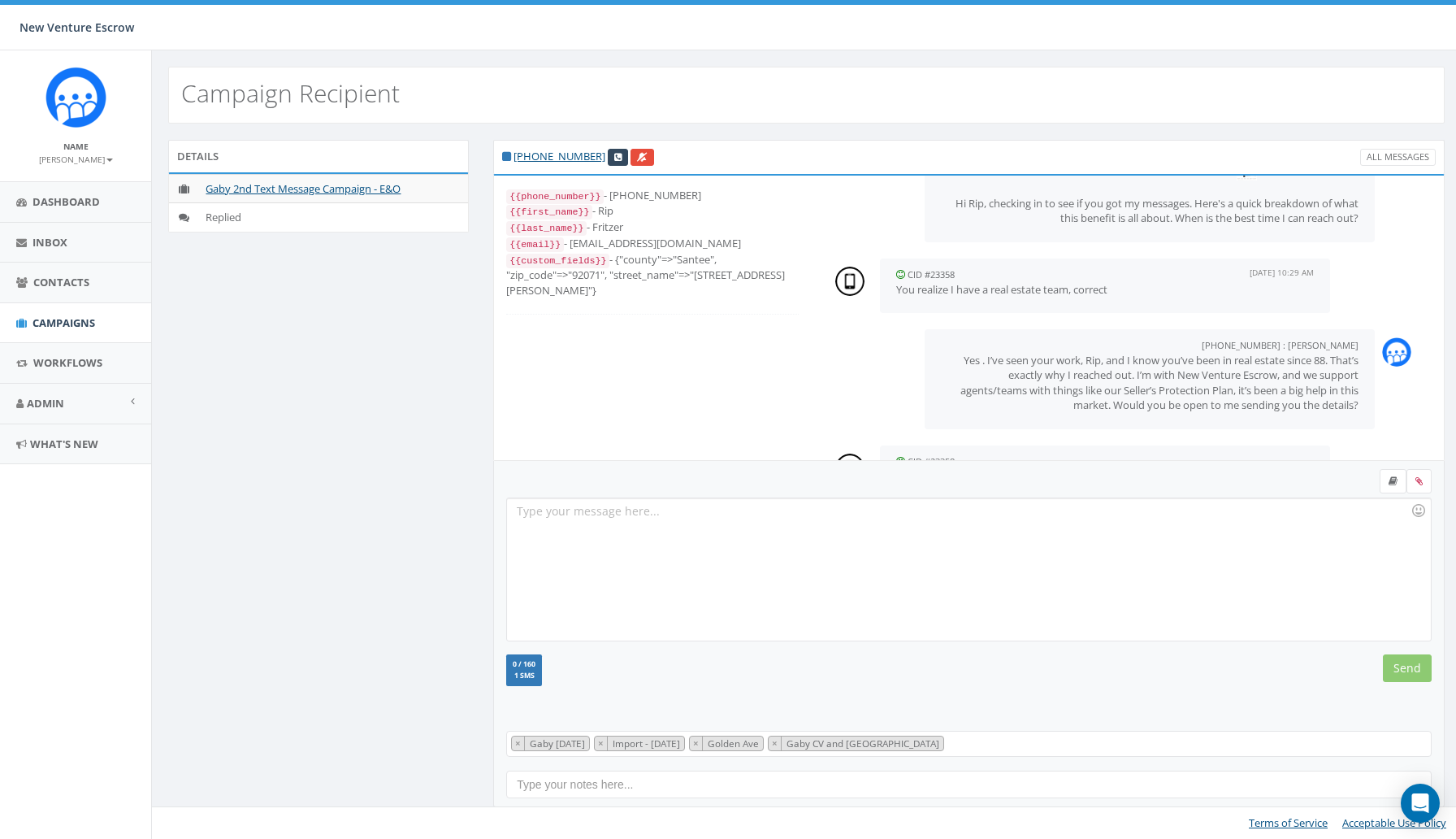
scroll to position [119, 0]
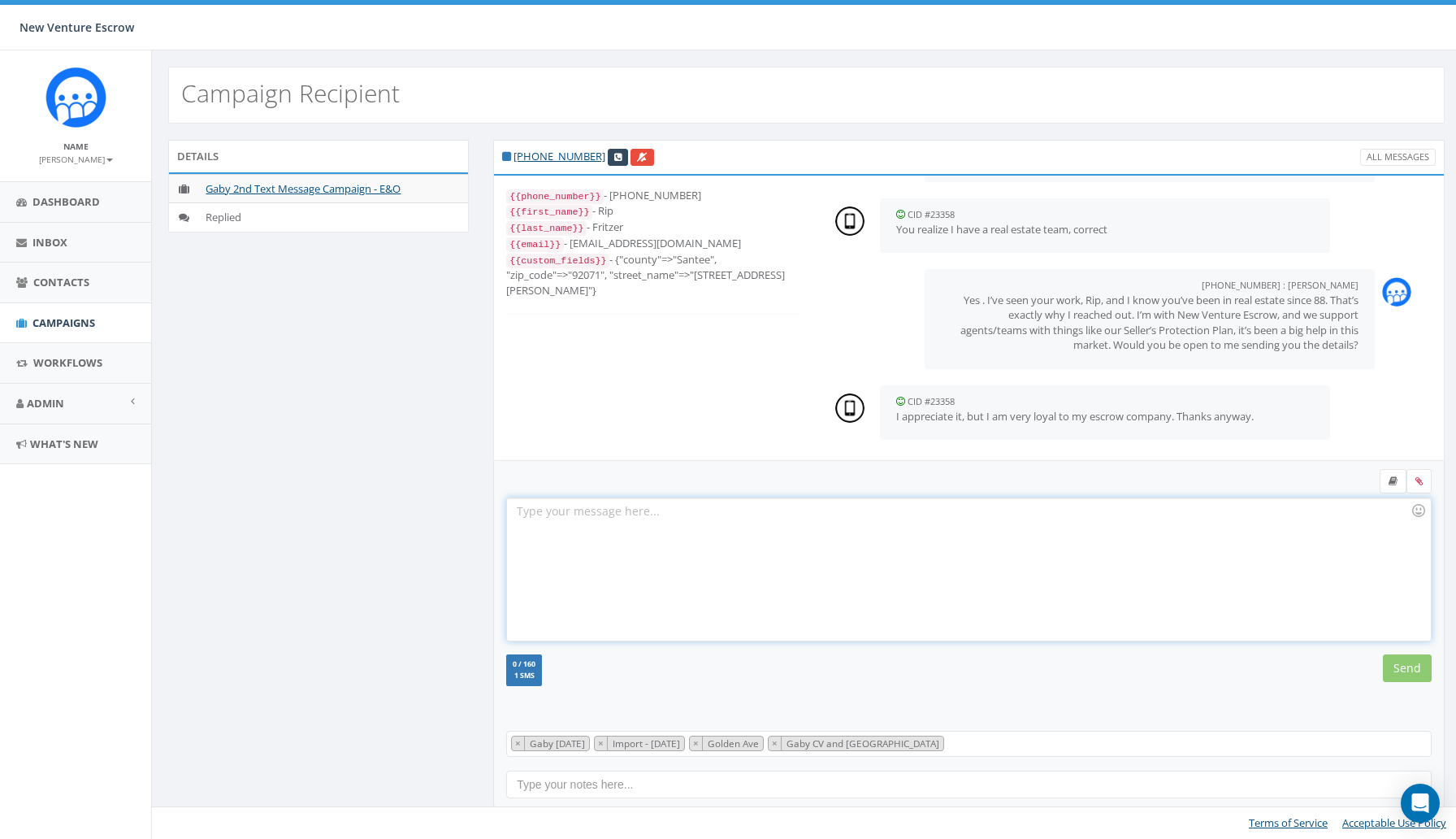
click at [791, 560] on div at bounding box center [969, 570] width 923 height 143
click at [1416, 670] on input "Send" at bounding box center [1407, 667] width 49 height 27
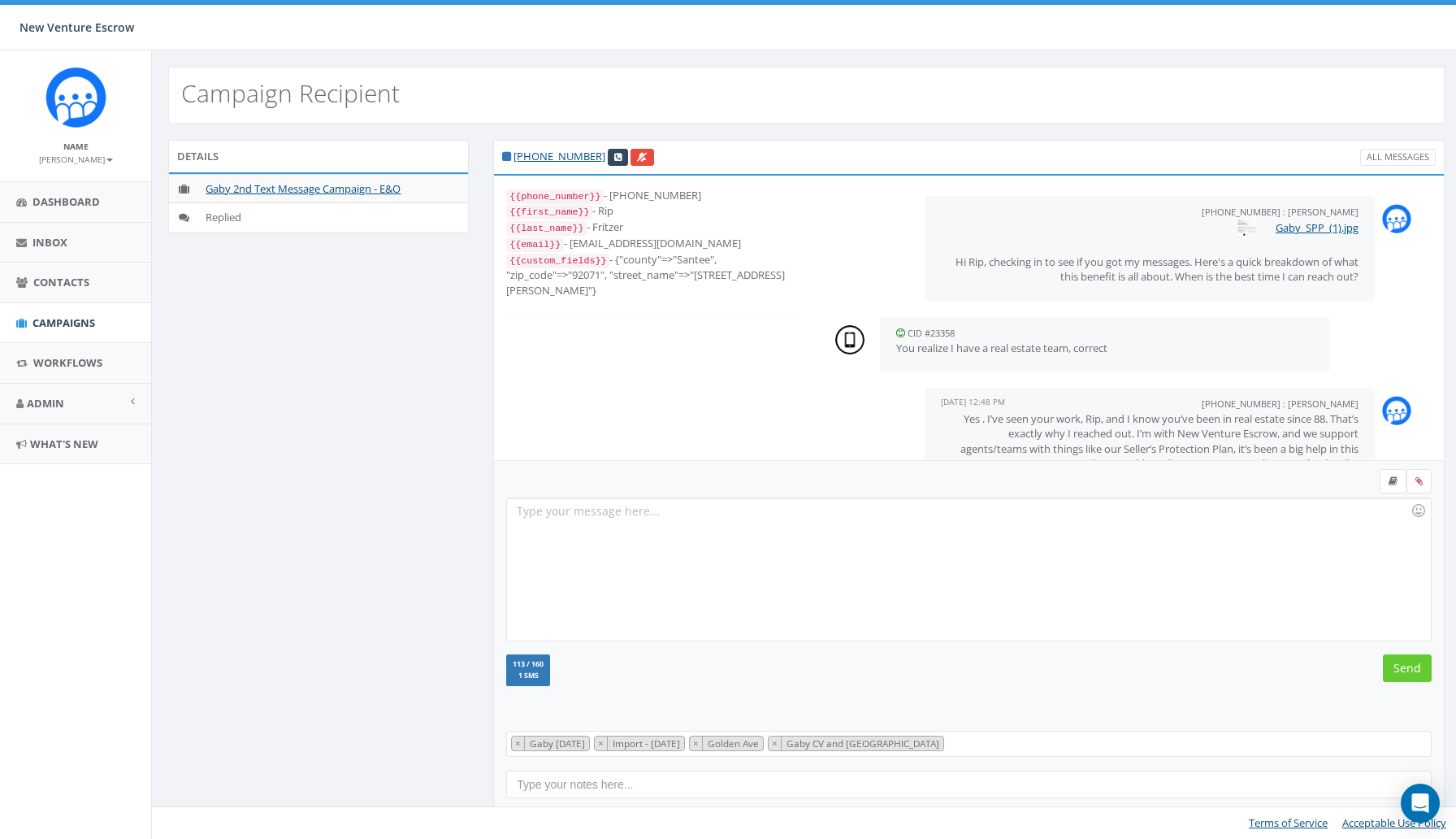
scroll to position [205, 0]
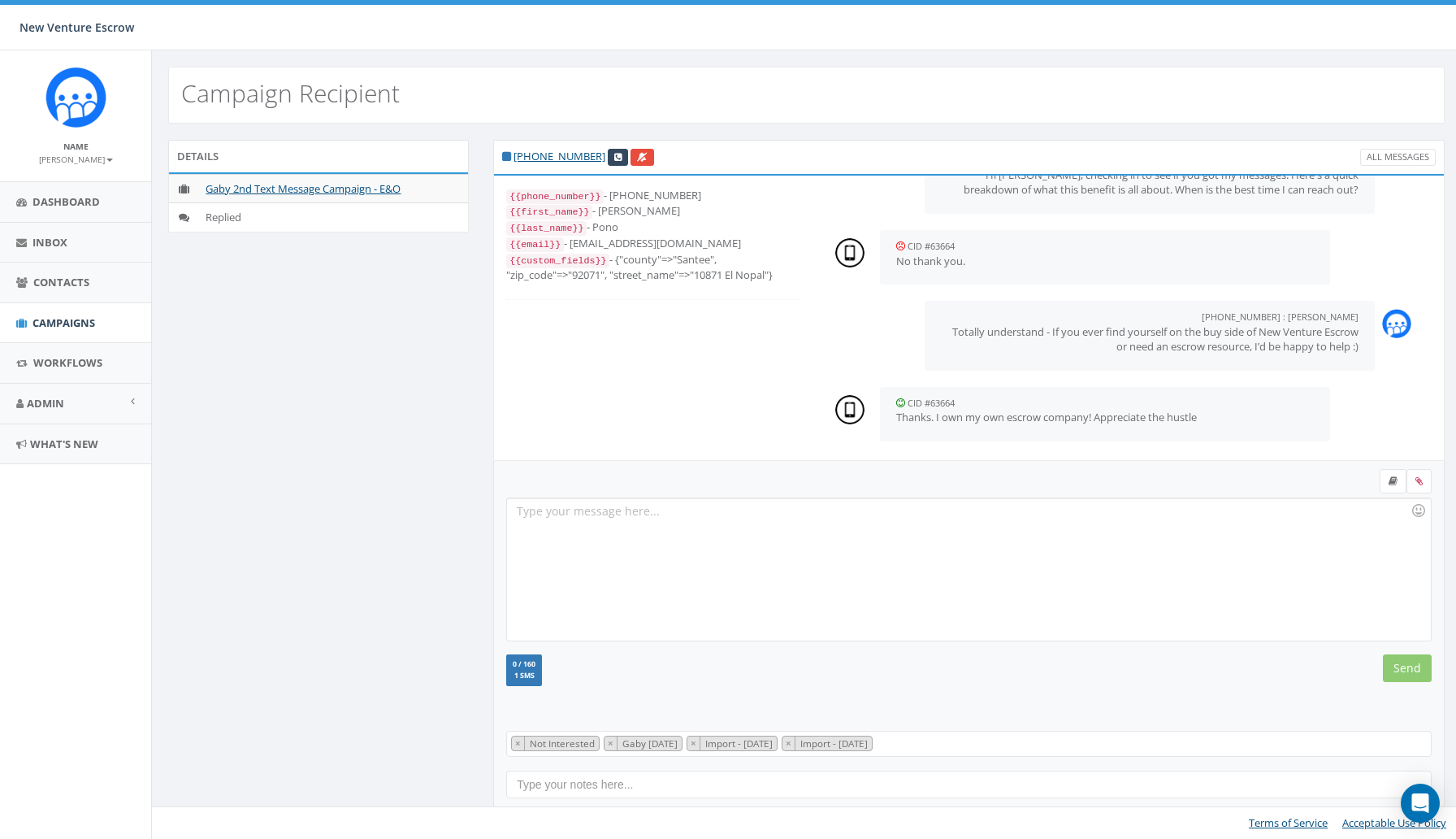
scroll to position [89, 0]
